Goal: Task Accomplishment & Management: Manage account settings

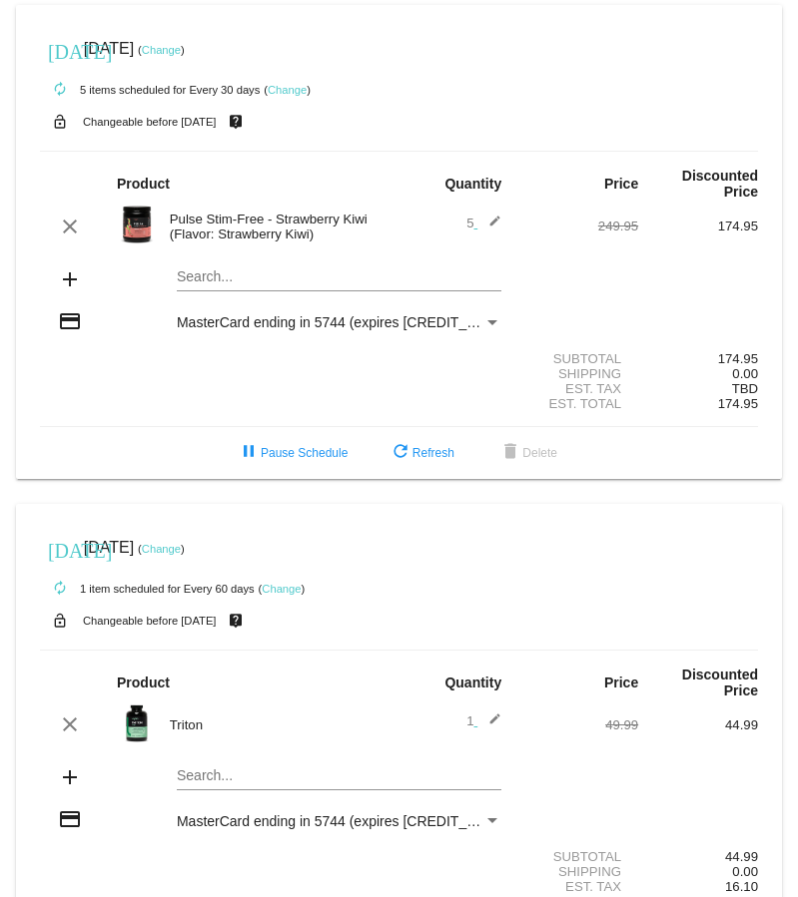
click at [181, 51] on link "Change" at bounding box center [161, 50] width 39 height 12
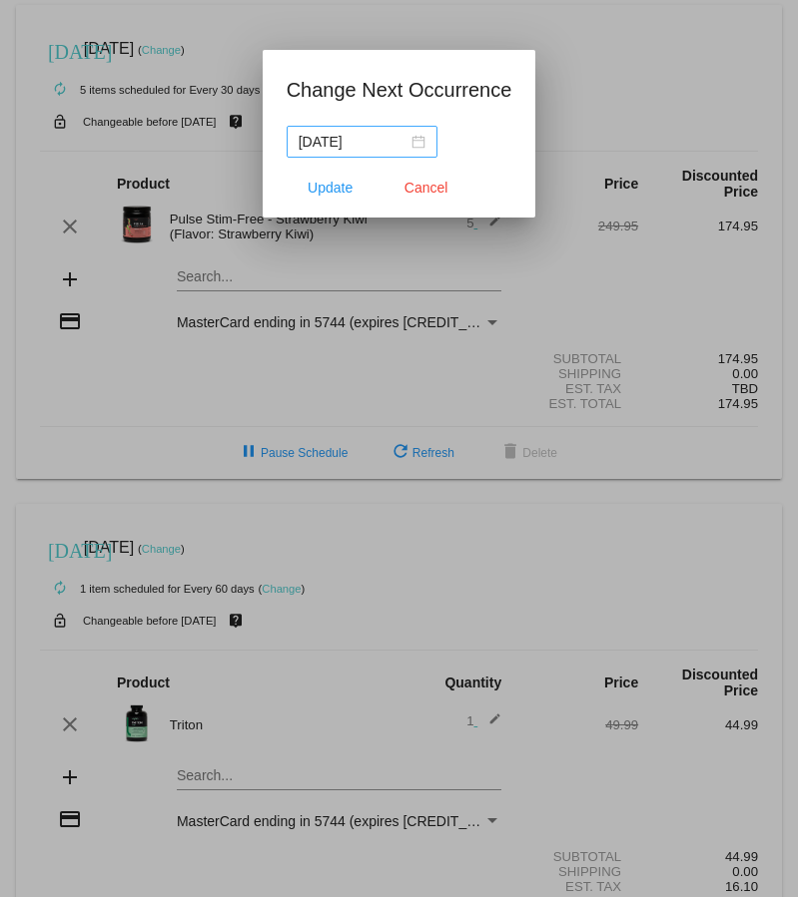
click at [406, 144] on div "[DATE]" at bounding box center [361, 142] width 127 height 22
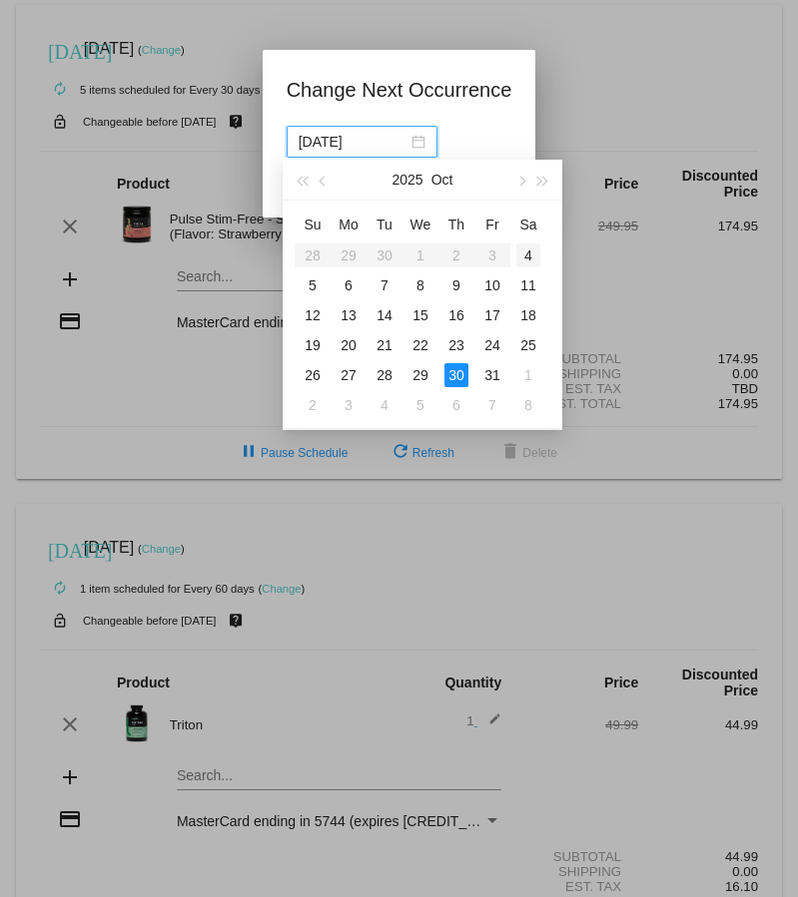
click at [526, 250] on div "4" at bounding box center [528, 256] width 24 height 24
type input "[DATE]"
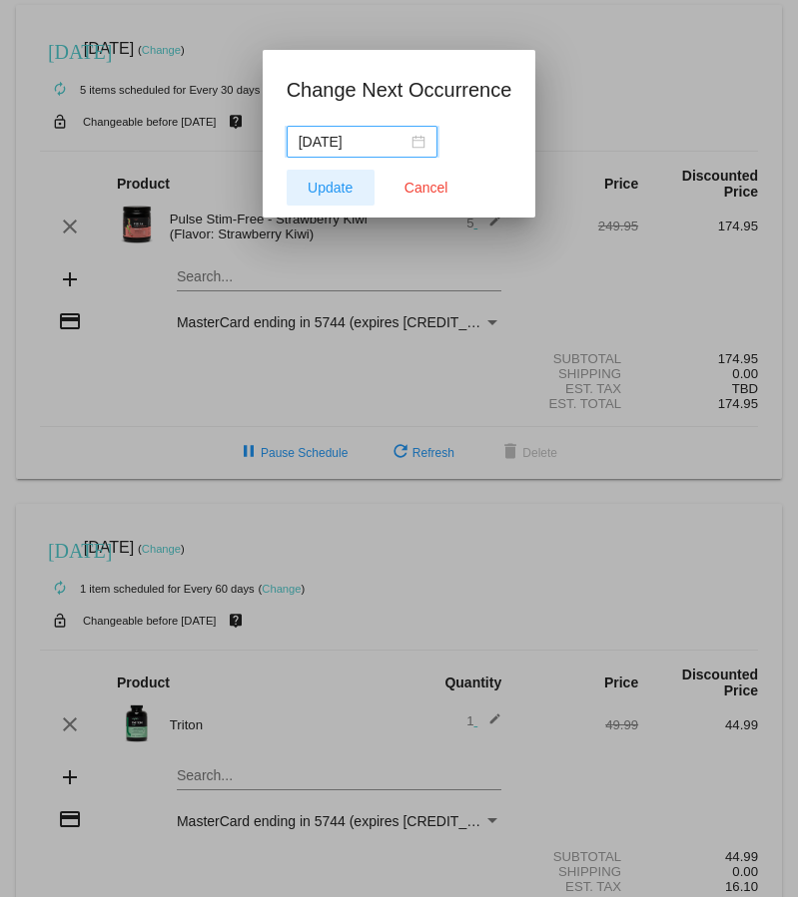
click at [324, 196] on button "Update" at bounding box center [330, 188] width 88 height 36
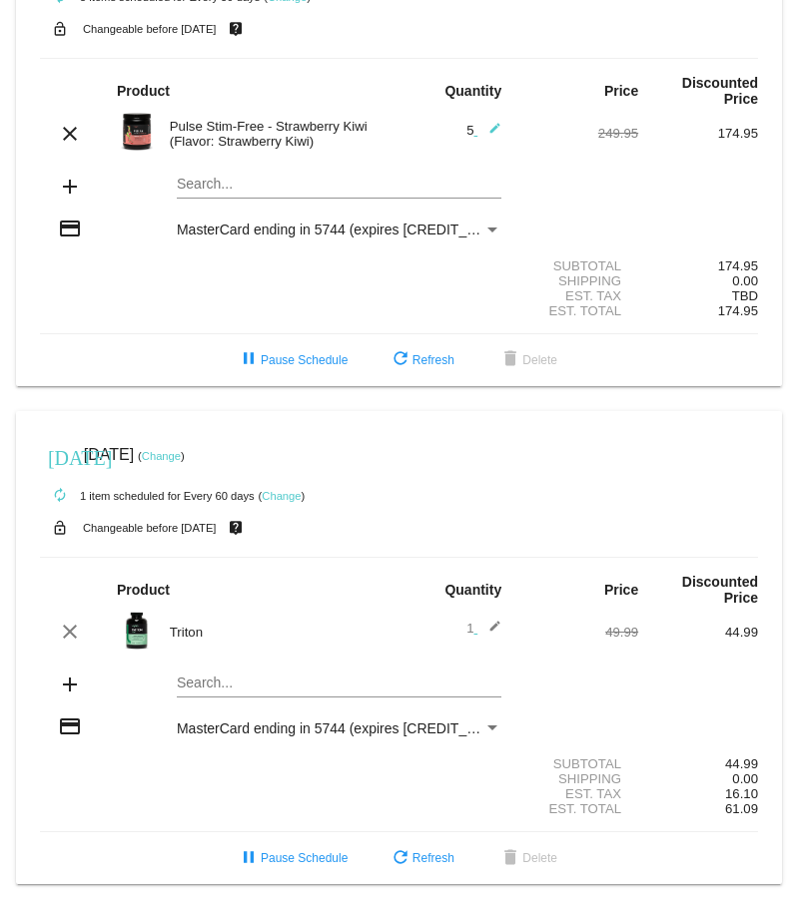
scroll to position [15, 0]
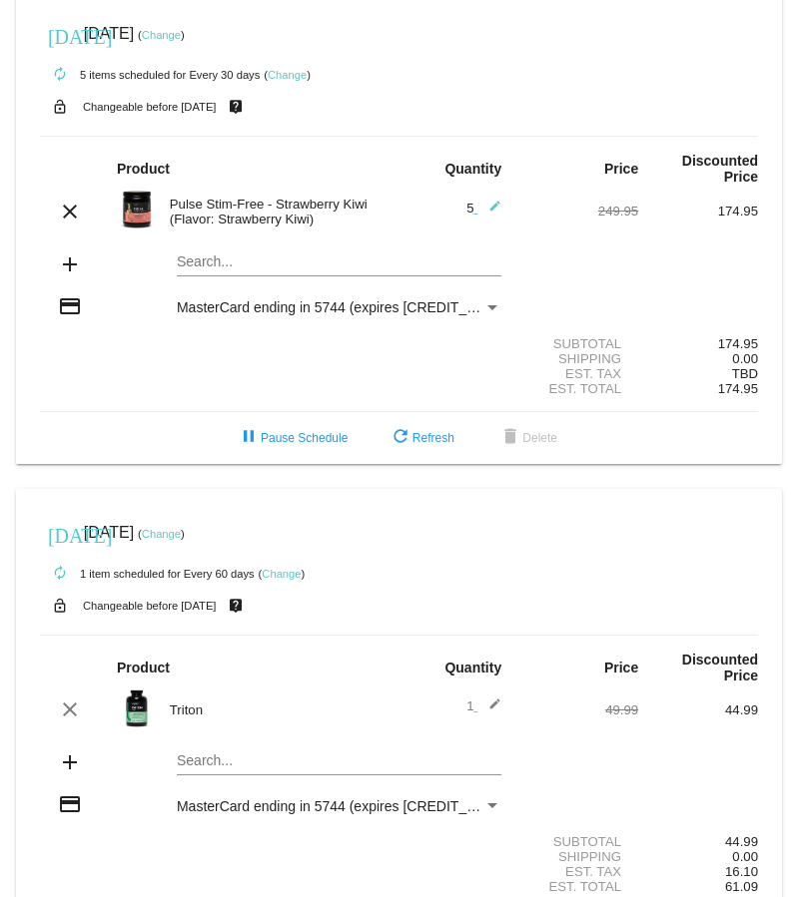
click at [287, 70] on link "Change" at bounding box center [287, 75] width 39 height 12
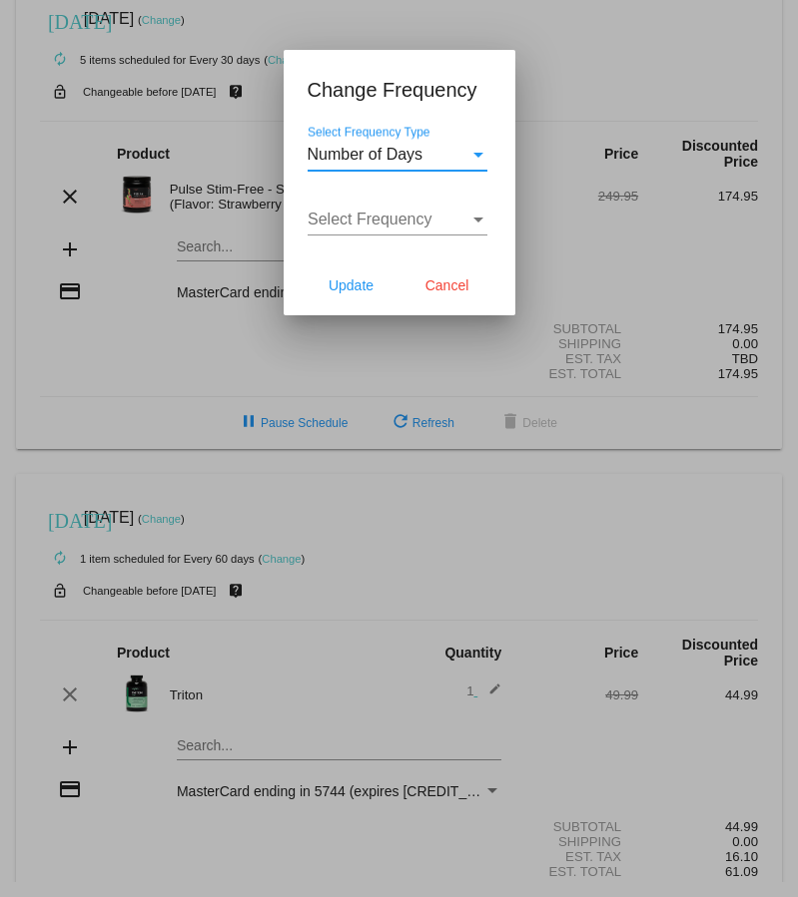
click at [395, 158] on span "Number of Days" at bounding box center [365, 154] width 116 height 17
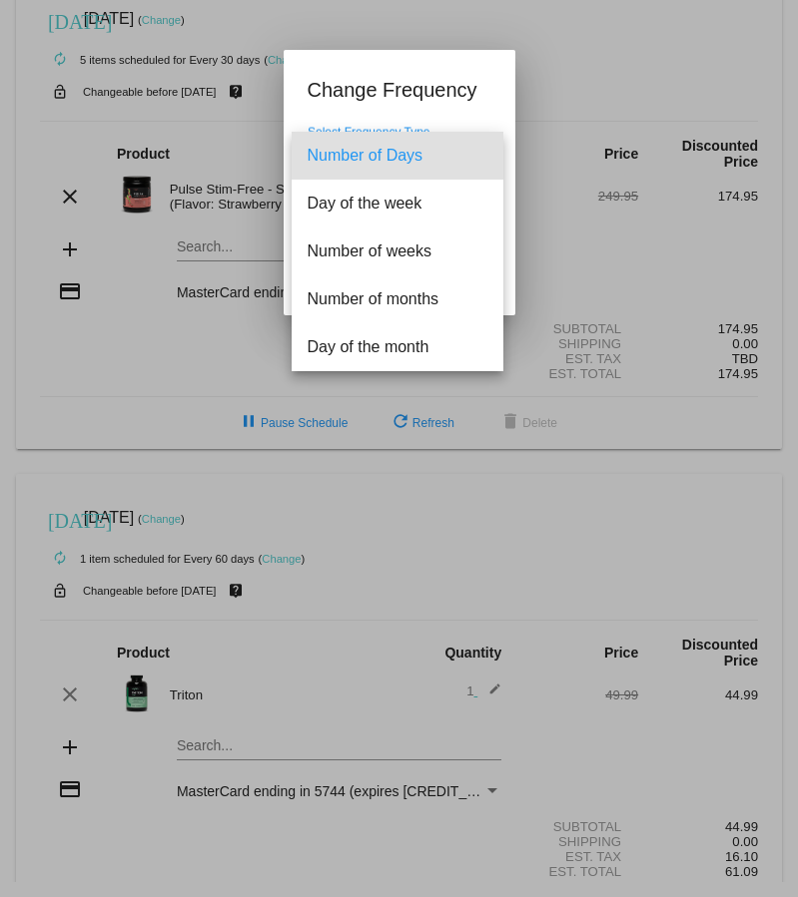
click at [406, 100] on div at bounding box center [399, 448] width 798 height 897
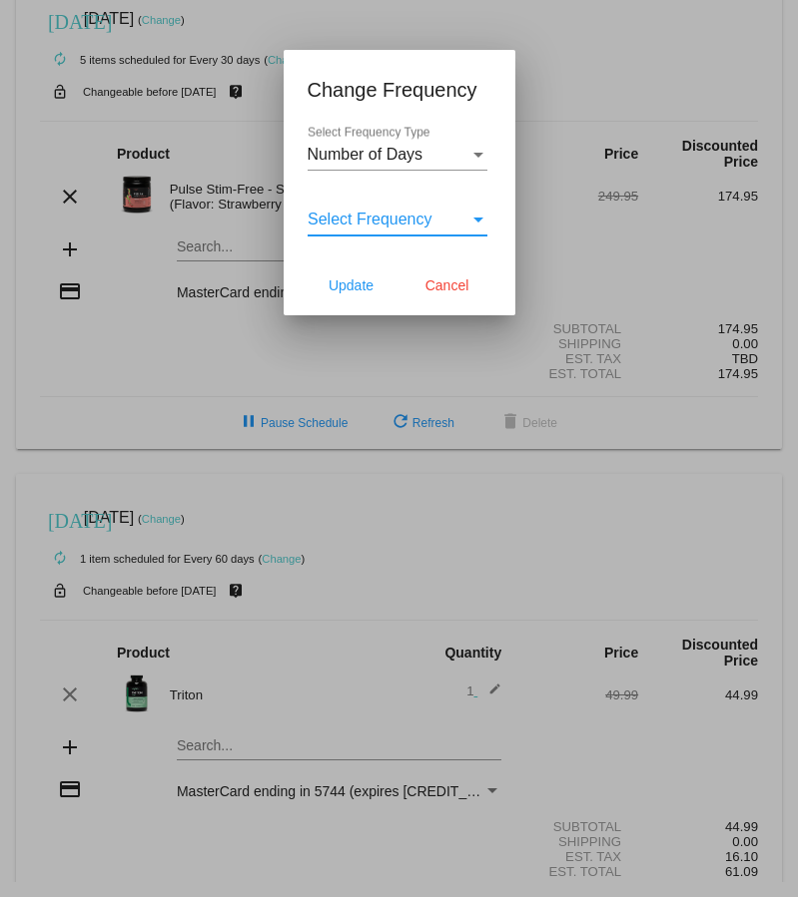
click at [467, 217] on div "Select Frequency" at bounding box center [388, 220] width 162 height 18
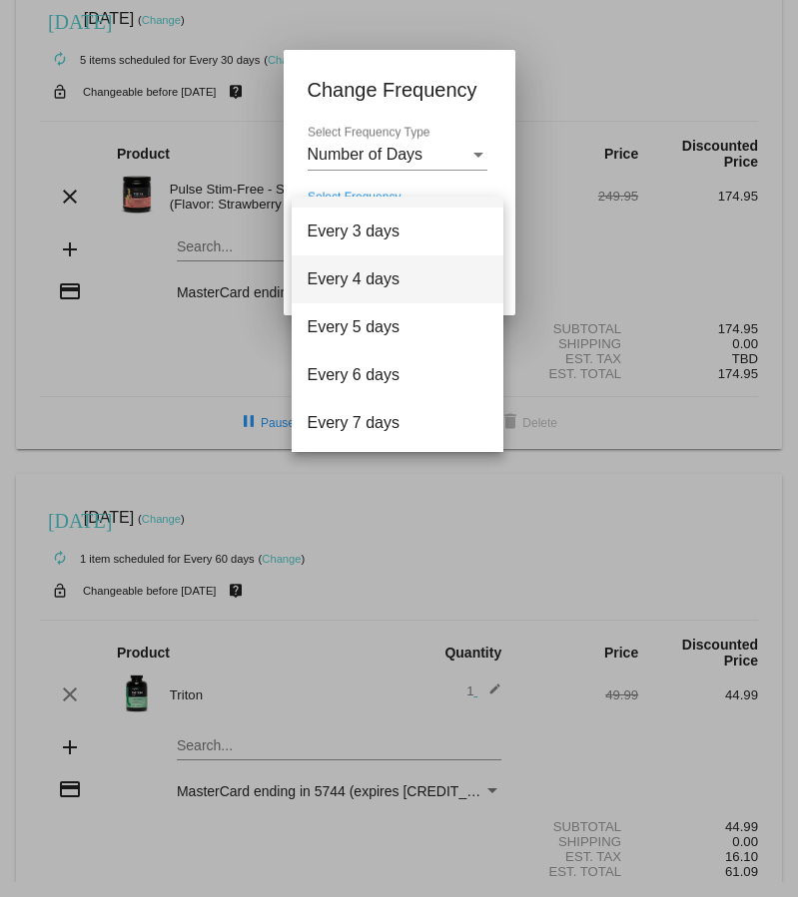
scroll to position [80, 0]
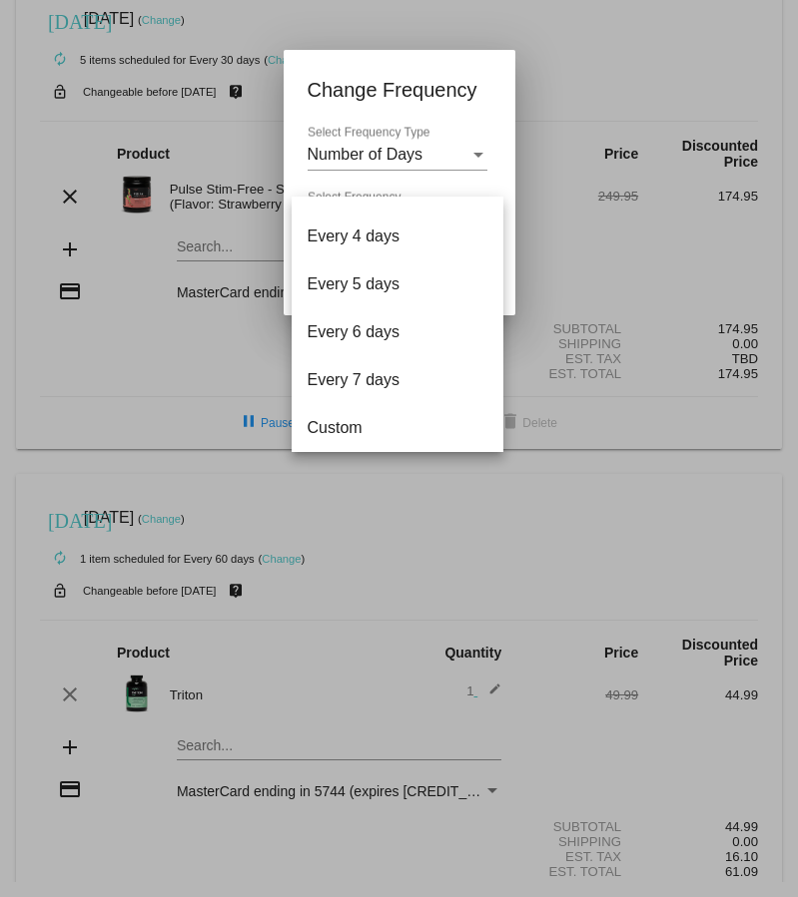
click at [471, 154] on div at bounding box center [399, 448] width 798 height 897
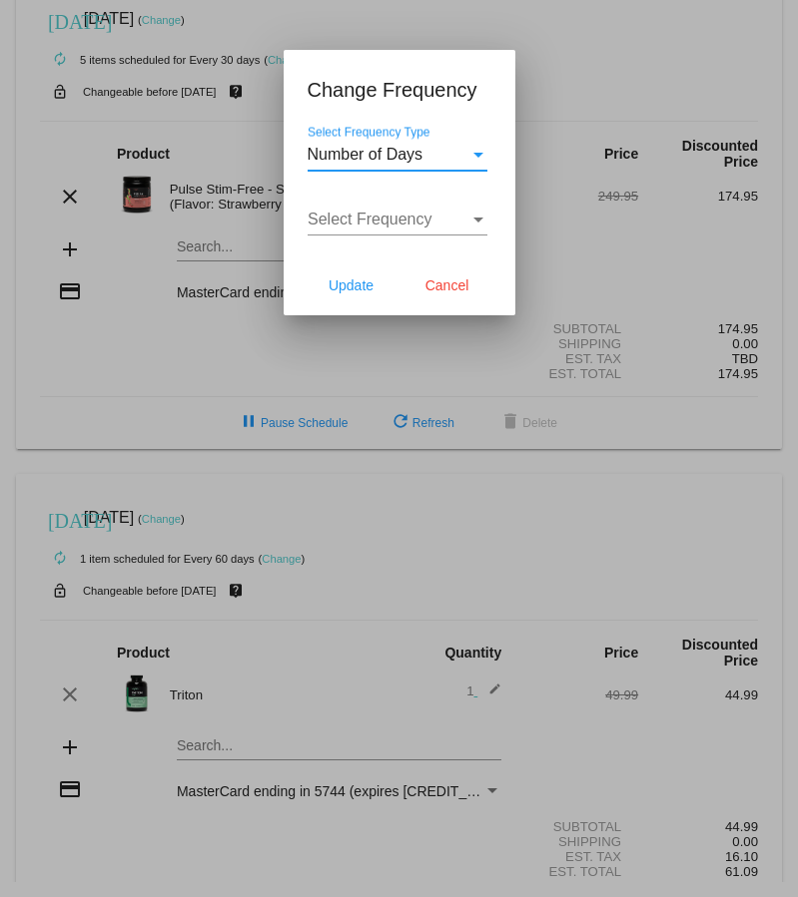
click at [428, 151] on div "Number of Days" at bounding box center [388, 155] width 162 height 18
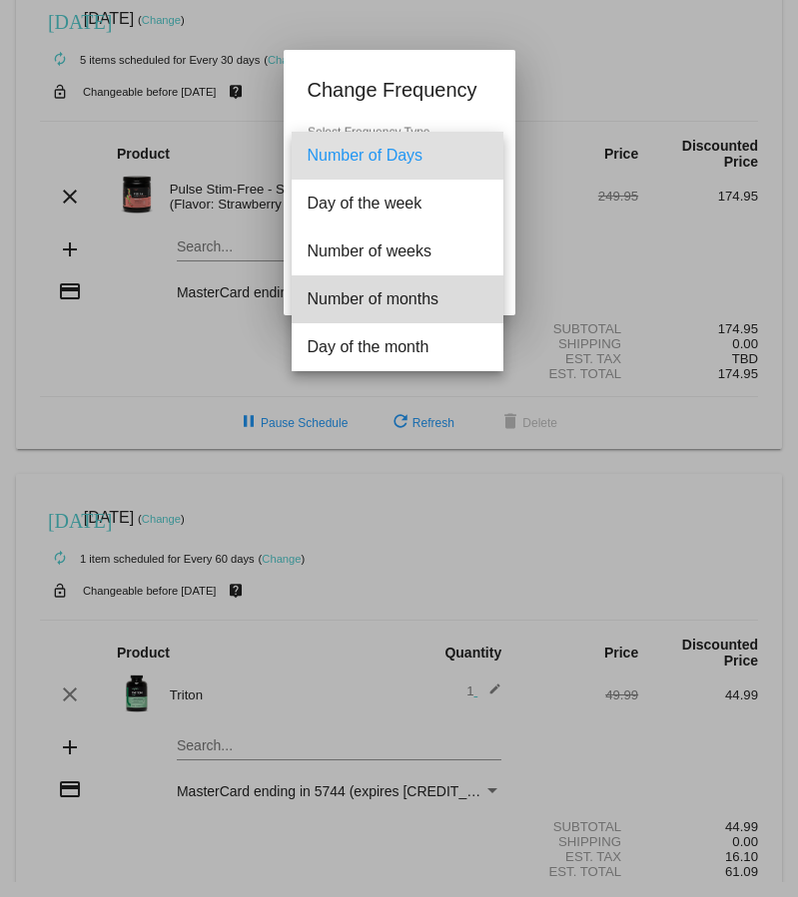
click at [421, 297] on span "Number of months" at bounding box center [397, 299] width 180 height 48
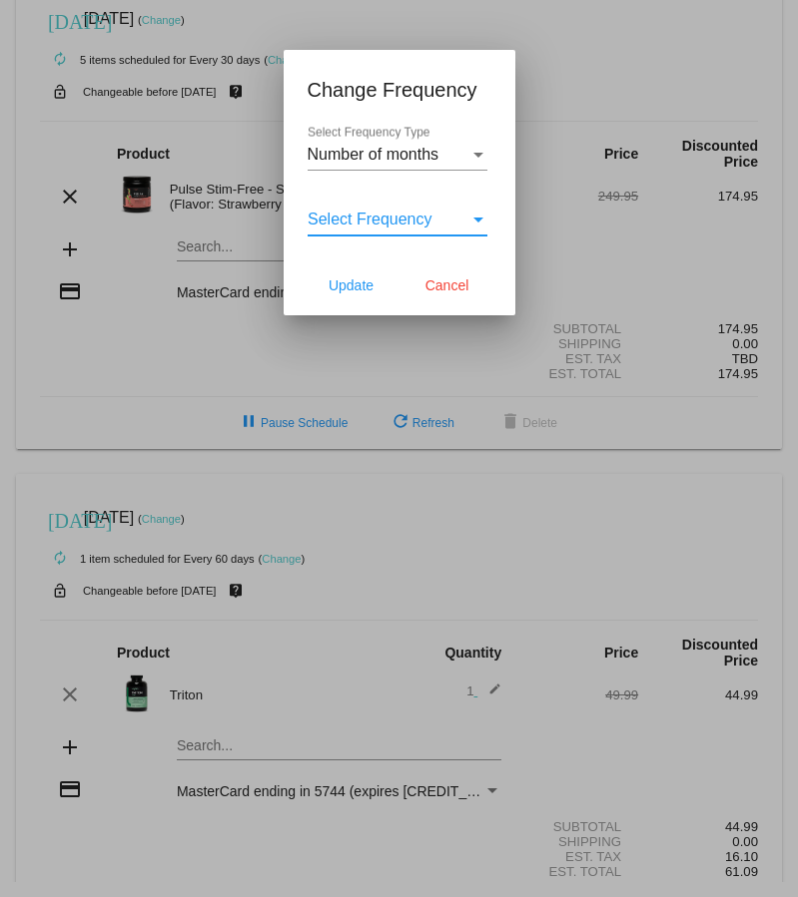
click at [417, 220] on span "Select Frequency" at bounding box center [369, 219] width 125 height 17
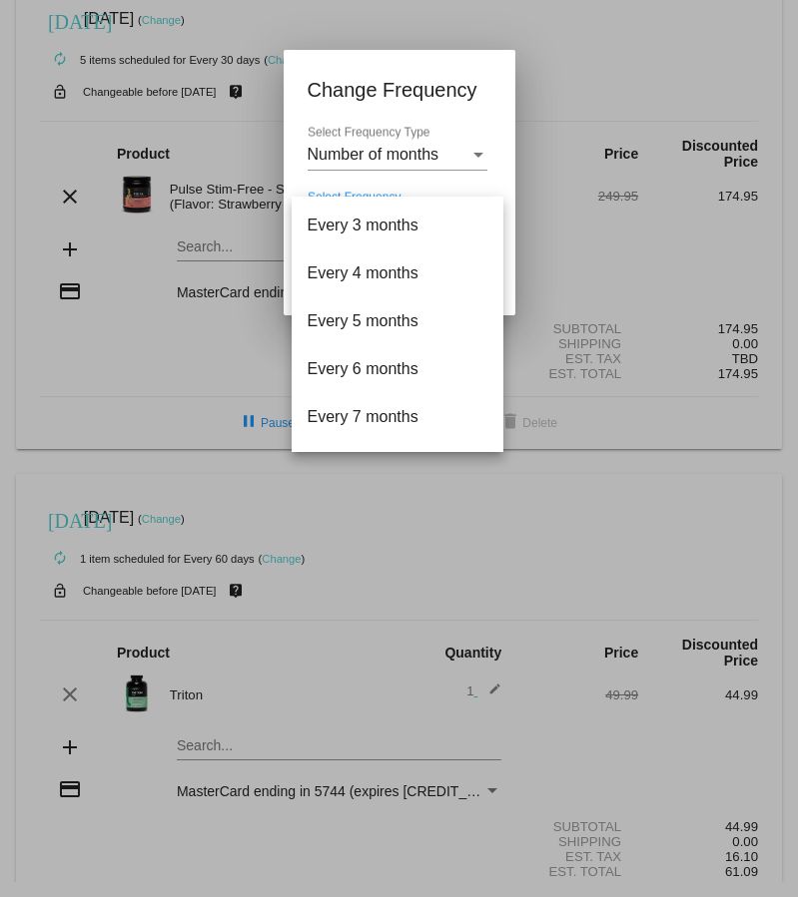
scroll to position [83, 0]
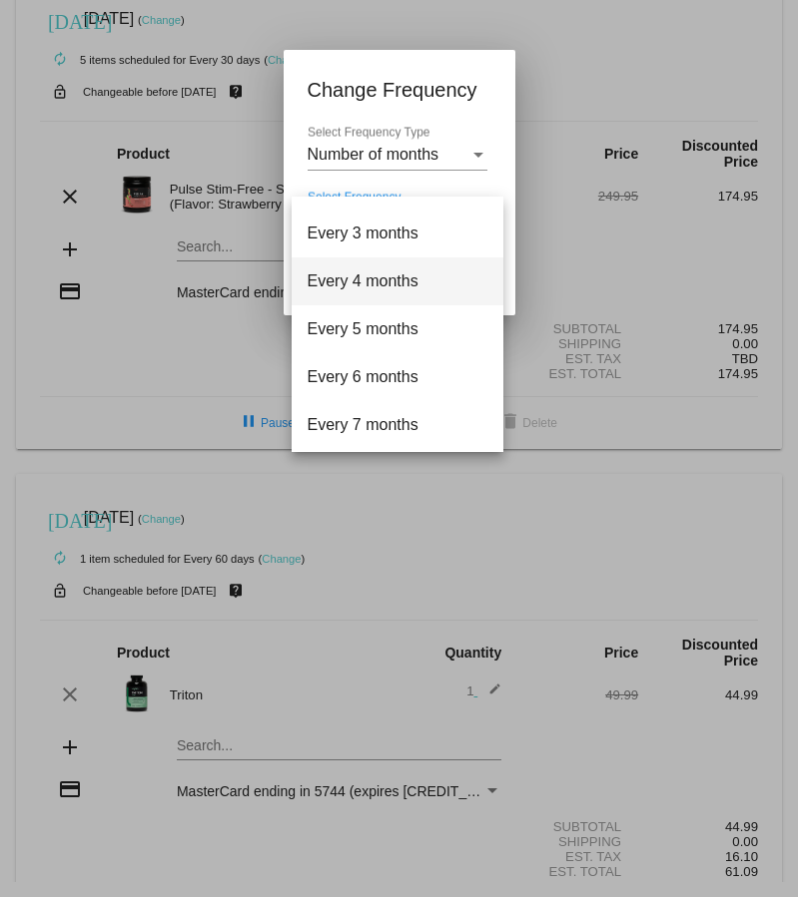
click at [397, 283] on span "Every 4 months" at bounding box center [397, 282] width 180 height 48
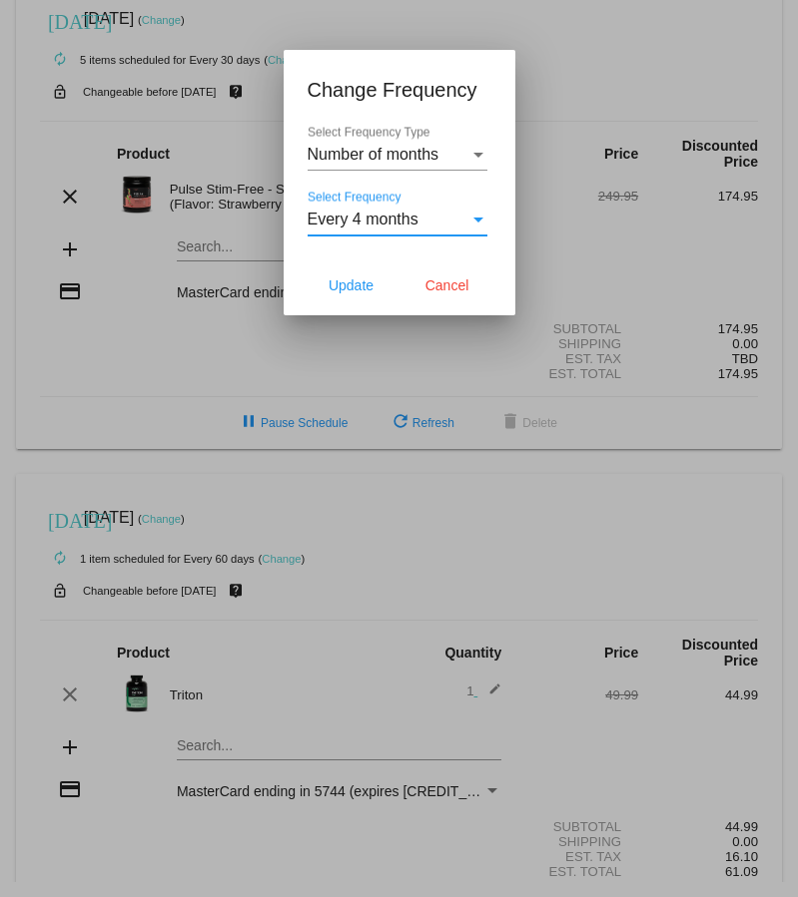
click at [362, 220] on span "Every 4 months" at bounding box center [362, 219] width 111 height 17
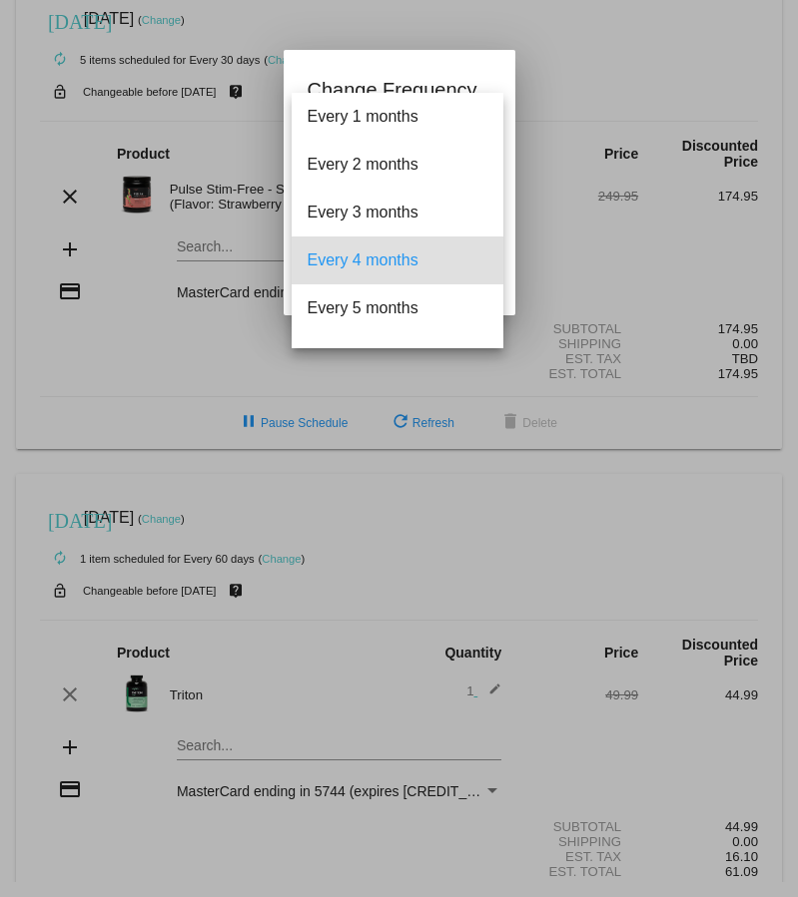
scroll to position [40, 0]
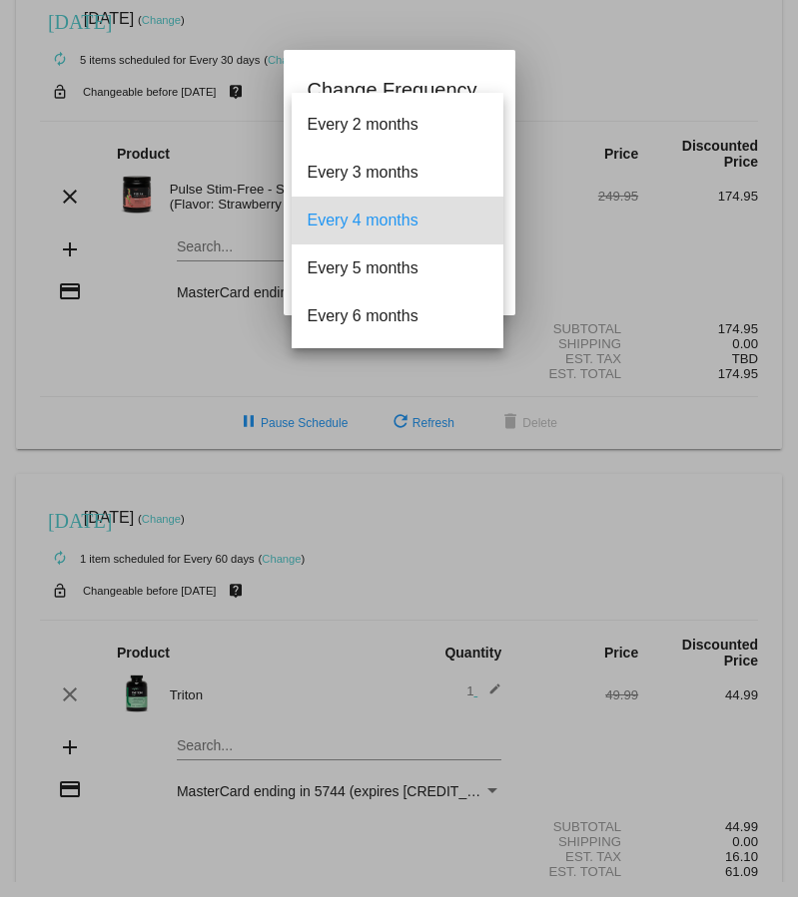
click at [457, 70] on div at bounding box center [399, 448] width 798 height 897
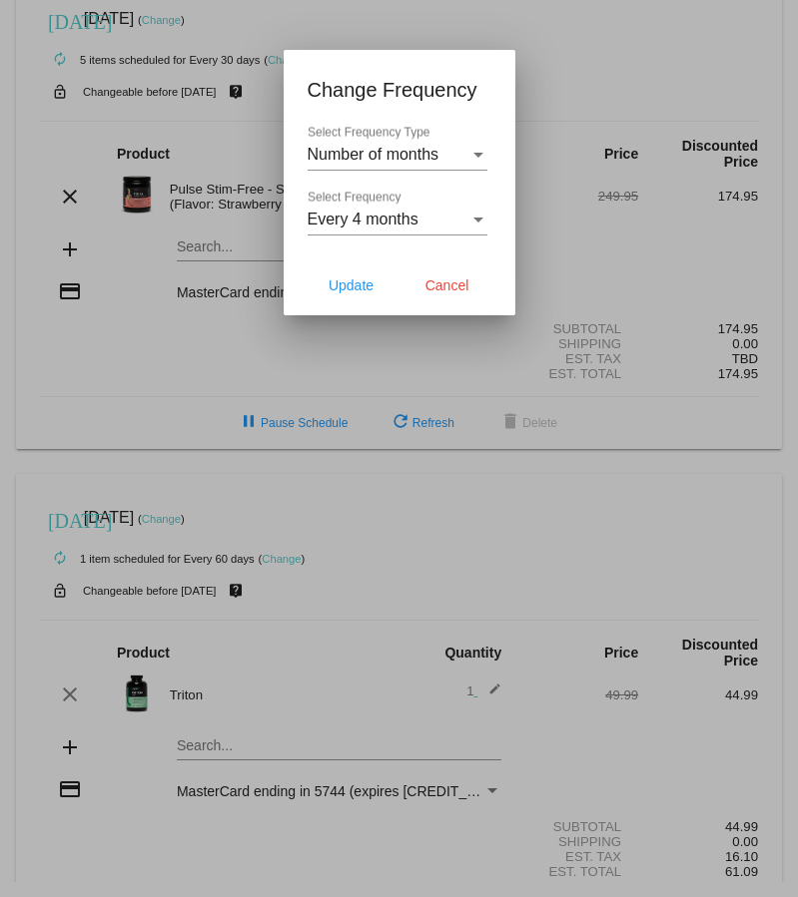
click at [422, 161] on span "Number of months" at bounding box center [373, 154] width 132 height 17
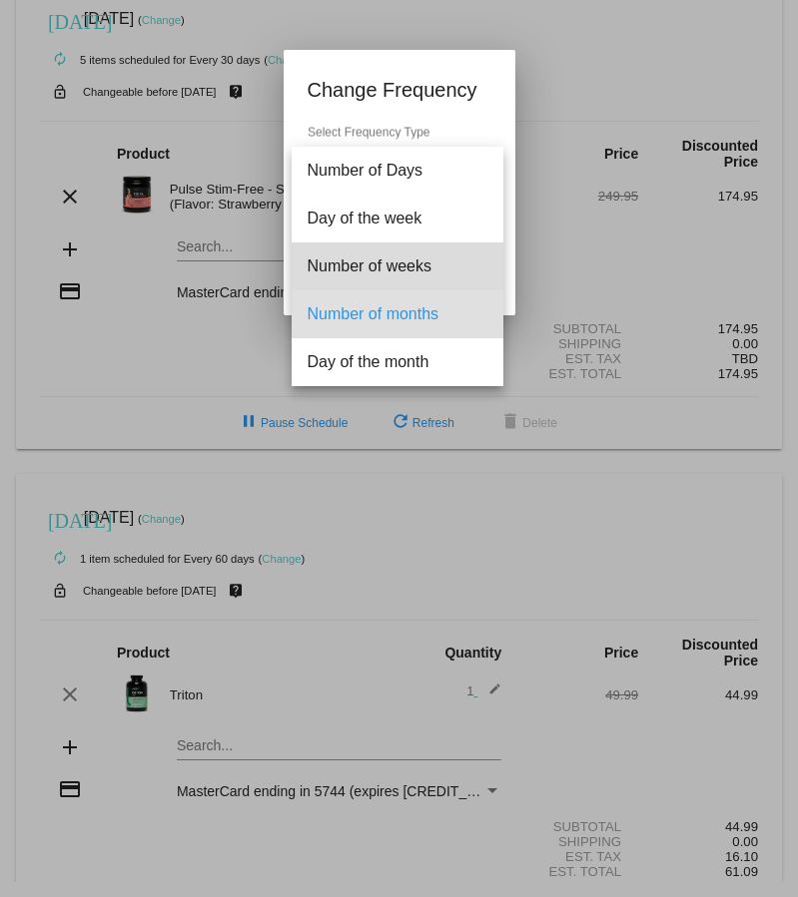
click at [436, 260] on span "Number of weeks" at bounding box center [397, 267] width 180 height 48
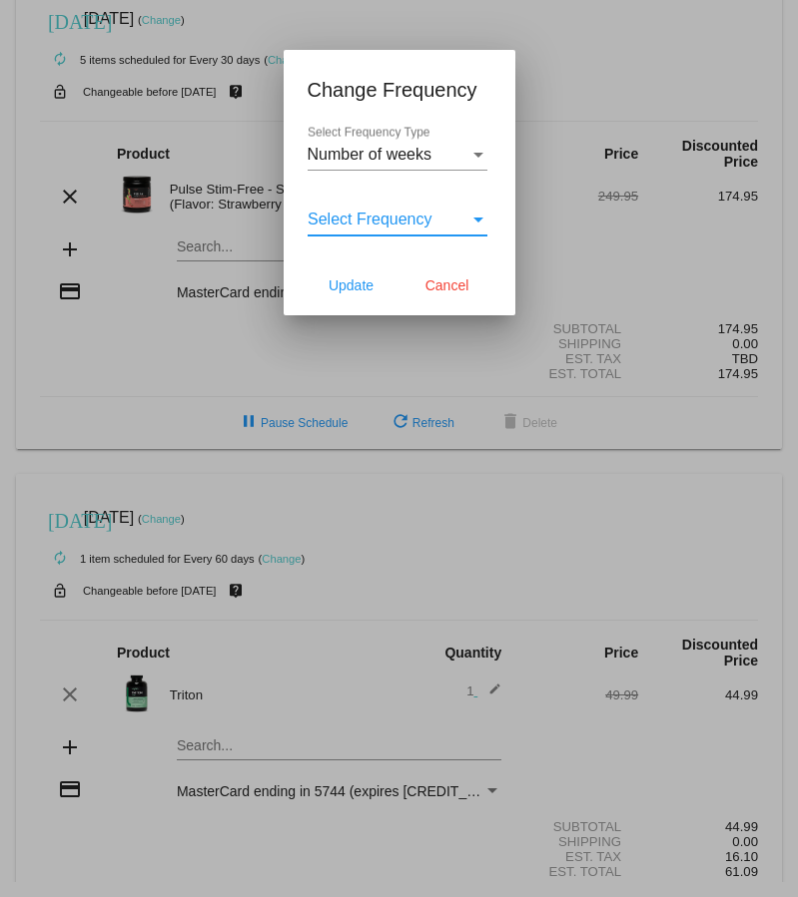
click at [416, 228] on span "Select Frequency" at bounding box center [369, 219] width 125 height 17
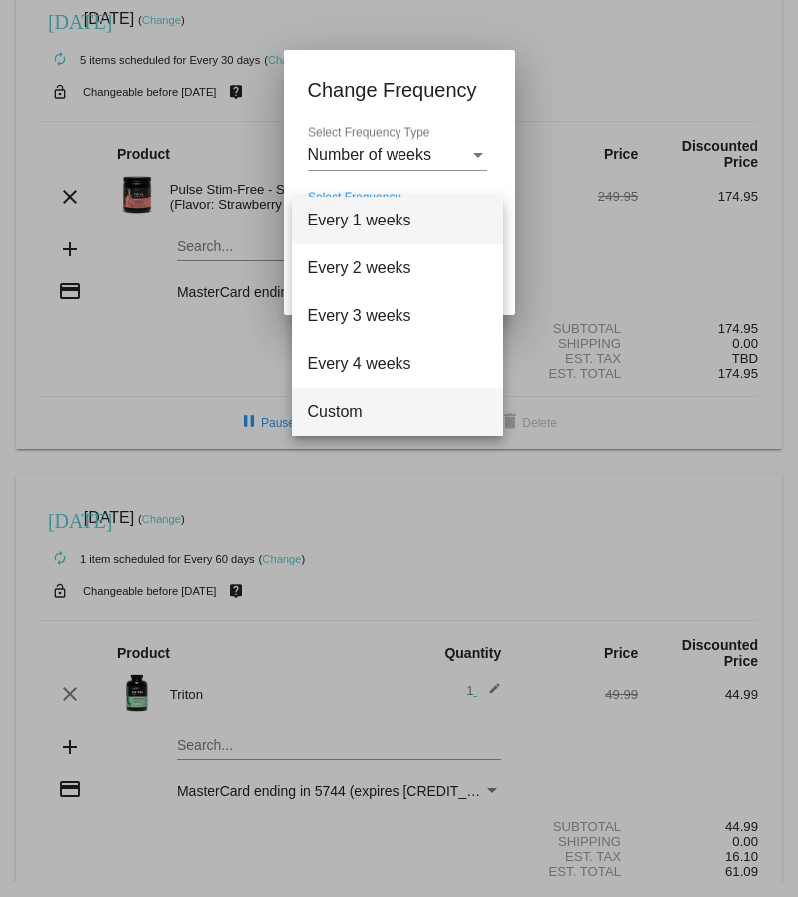
click at [427, 394] on span "Custom" at bounding box center [397, 412] width 180 height 48
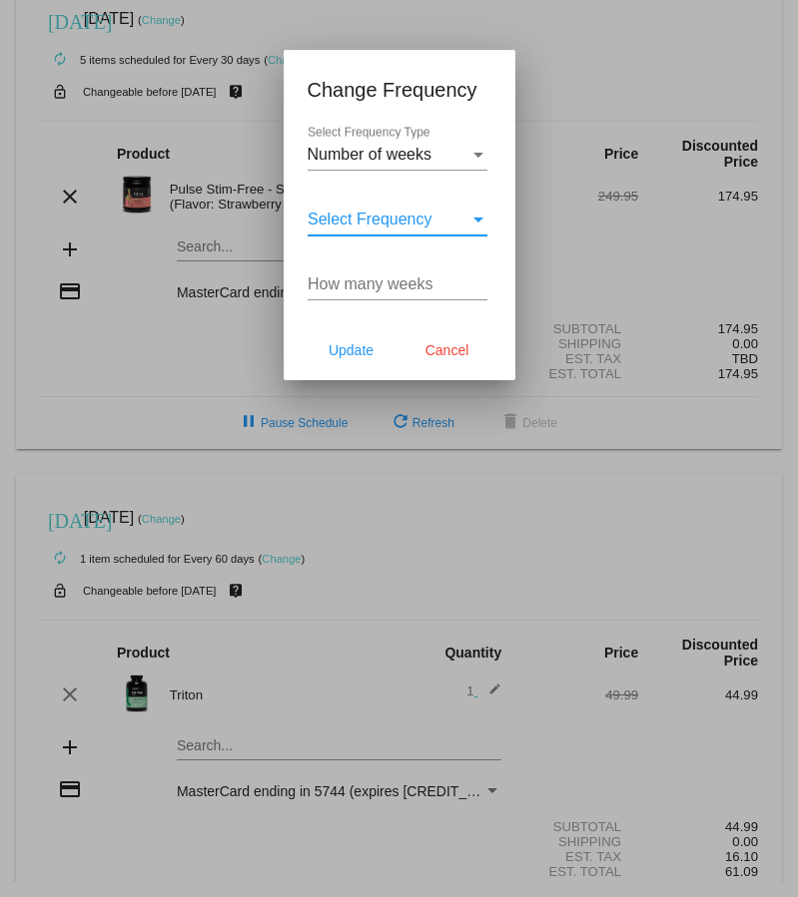
click at [389, 295] on div "How many weeks" at bounding box center [397, 278] width 180 height 45
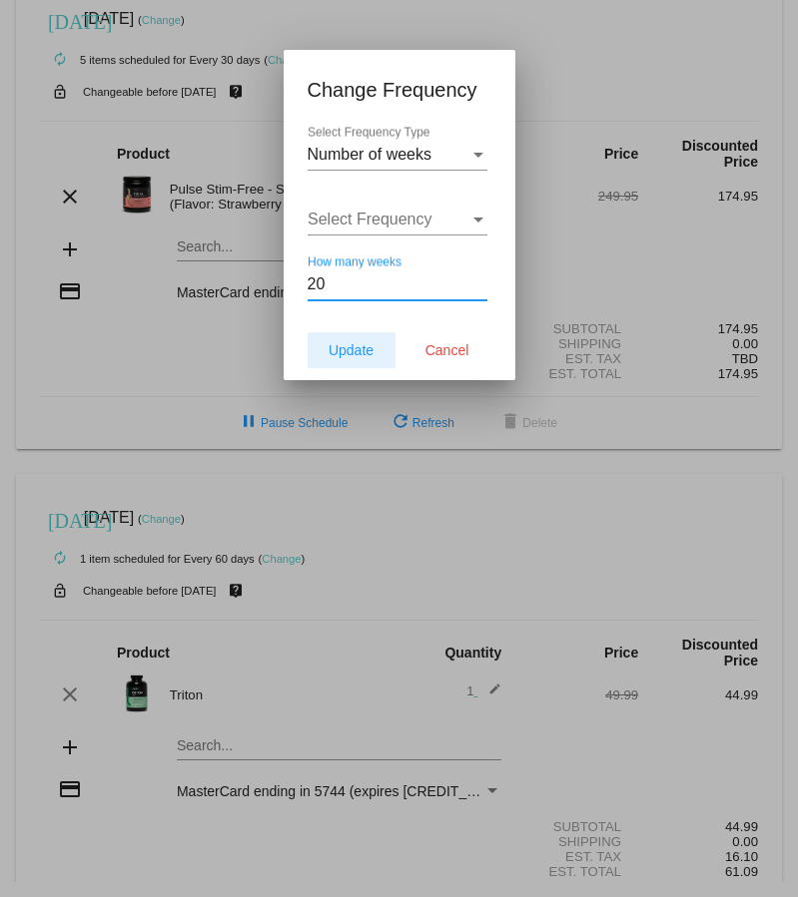
type input "20"
click at [347, 358] on span "Update" at bounding box center [350, 350] width 45 height 16
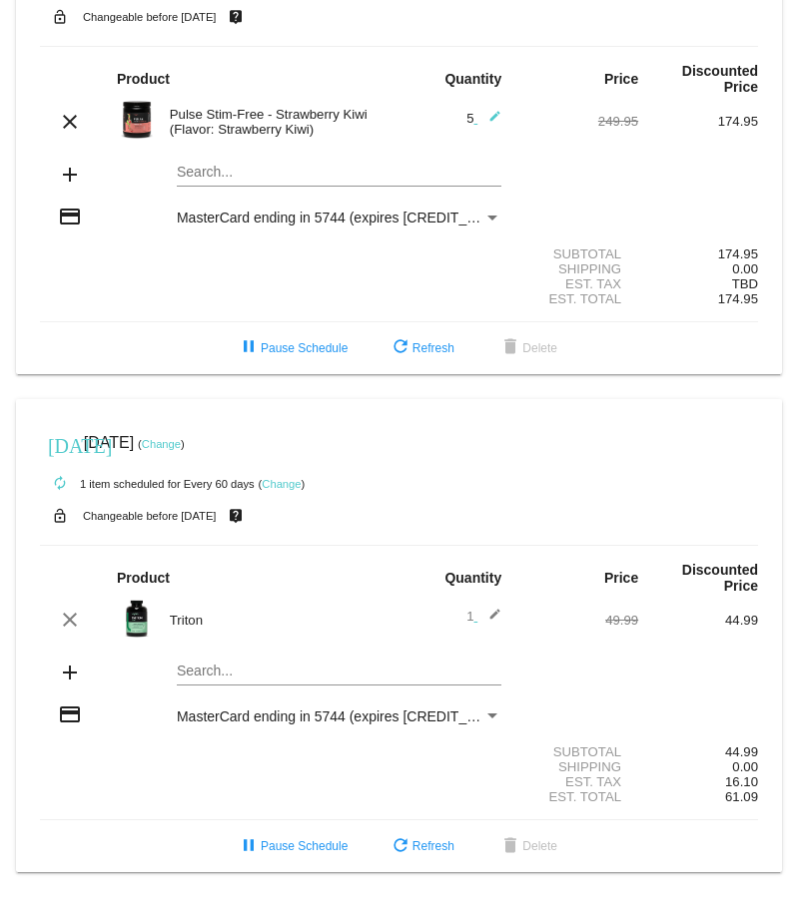
scroll to position [0, 0]
